Goal: Navigation & Orientation: Understand site structure

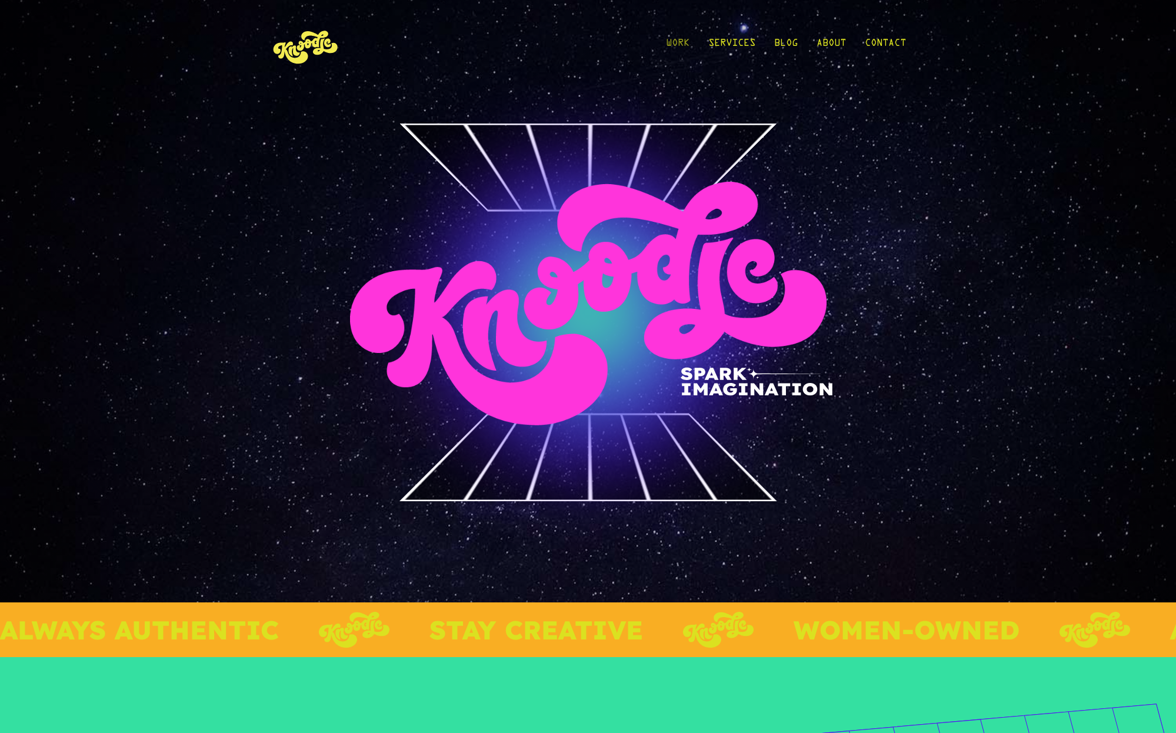
click at [666, 39] on link "Work" at bounding box center [678, 46] width 24 height 55
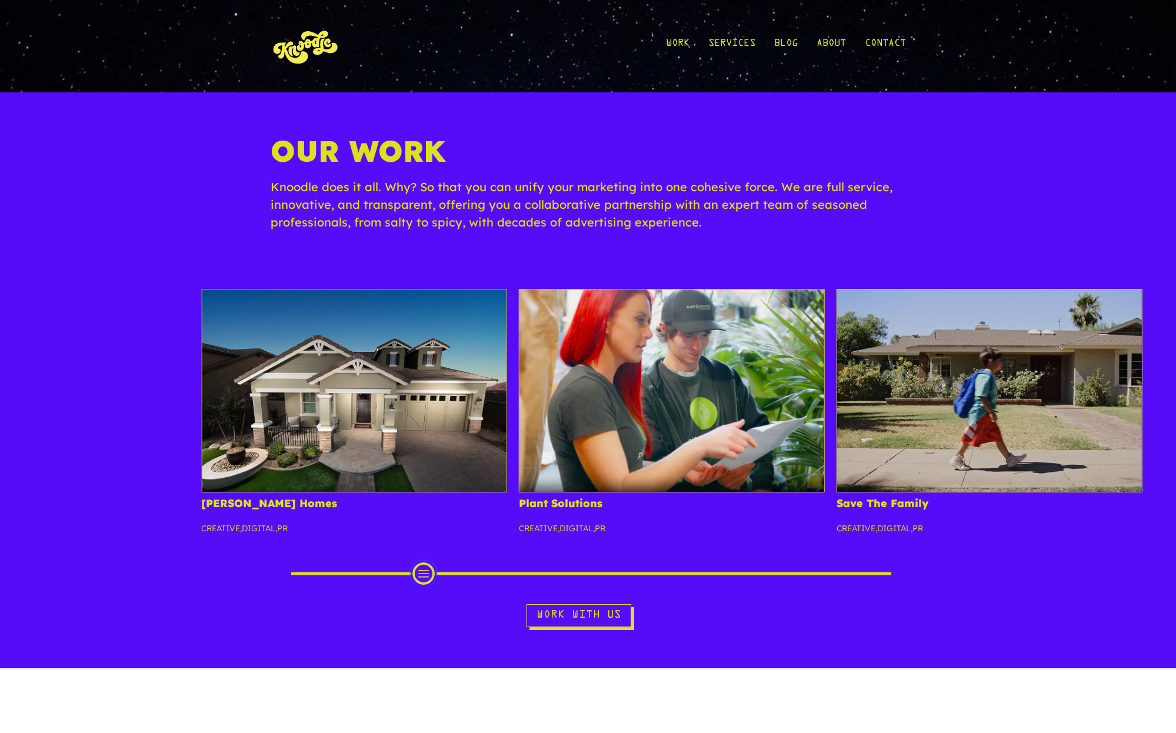
drag, startPoint x: 288, startPoint y: 575, endPoint x: 131, endPoint y: 489, distance: 179.8
click at [129, 527] on div "Fulton Homes Creative , Digital , PR Plant Solutions Creative , Digital , PR Sa…" at bounding box center [588, 437] width 1176 height 297
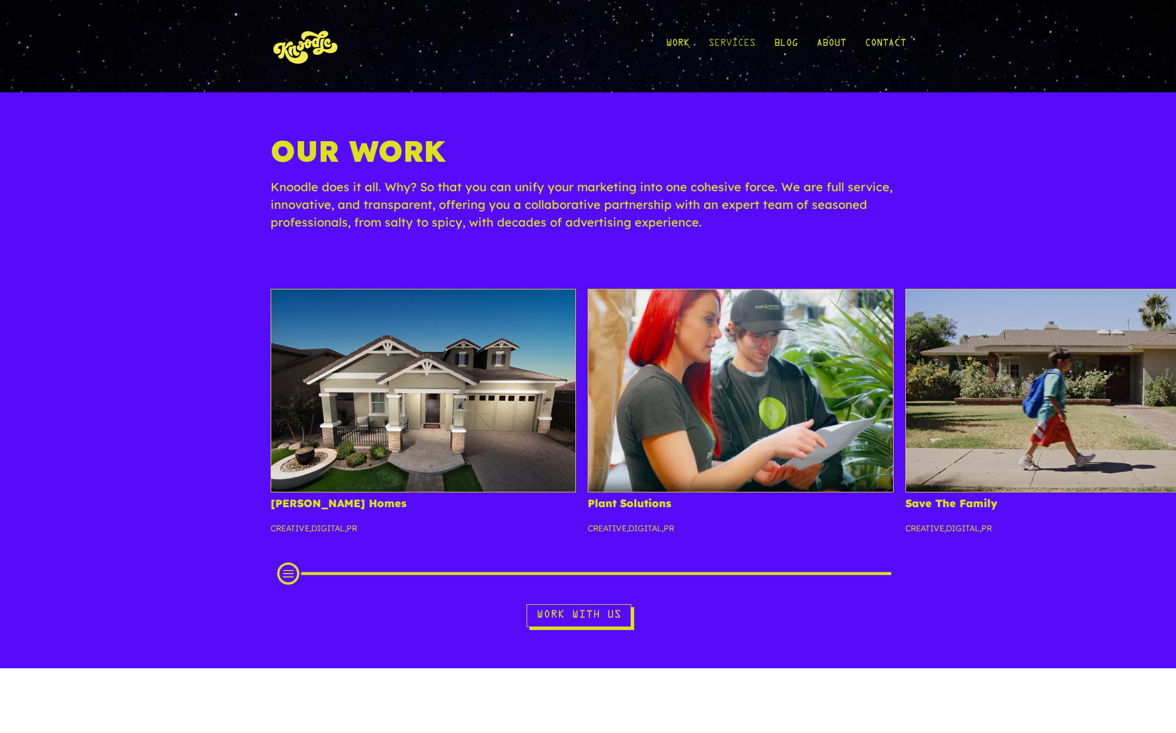
click at [730, 44] on link "Services" at bounding box center [731, 46] width 47 height 55
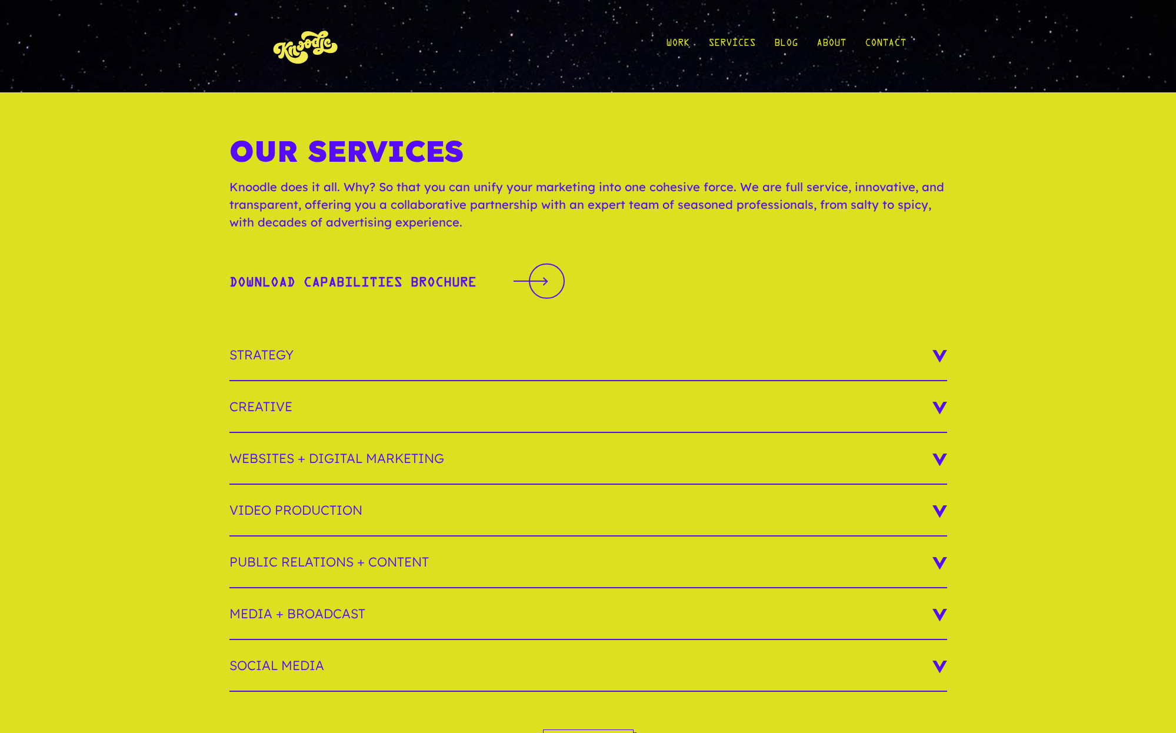
click at [306, 46] on img at bounding box center [306, 46] width 71 height 55
